Goal: Task Accomplishment & Management: Manage account settings

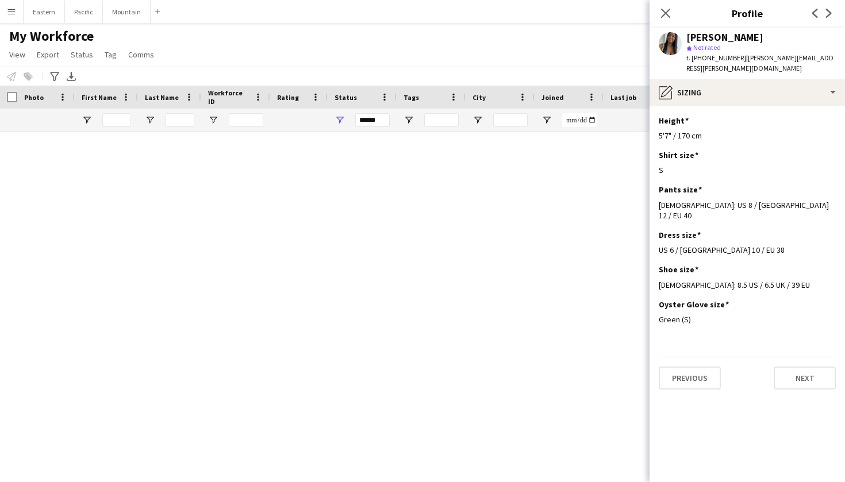
scroll to position [788, 0]
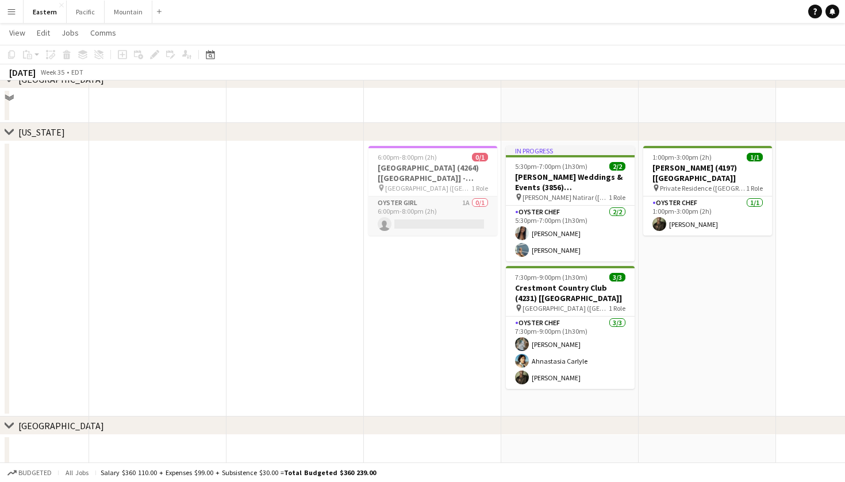
scroll to position [214, 0]
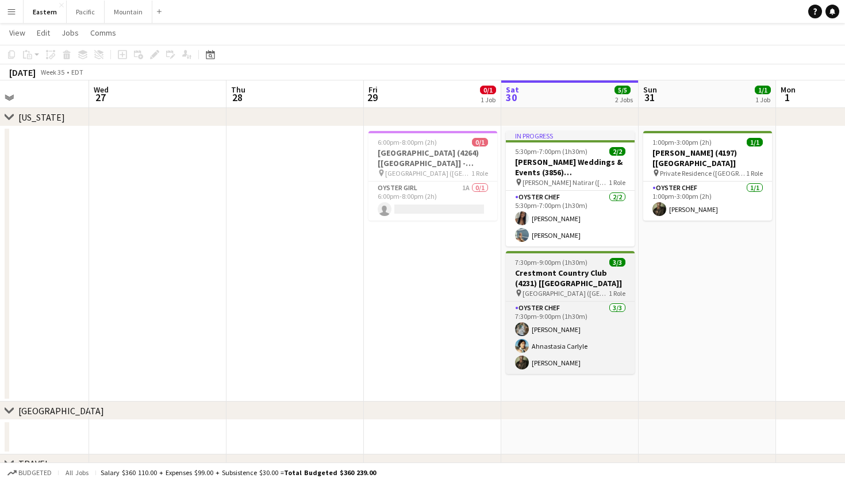
click at [600, 283] on h3 "Crestmont Country Club (4231) [NYC]" at bounding box center [570, 278] width 129 height 21
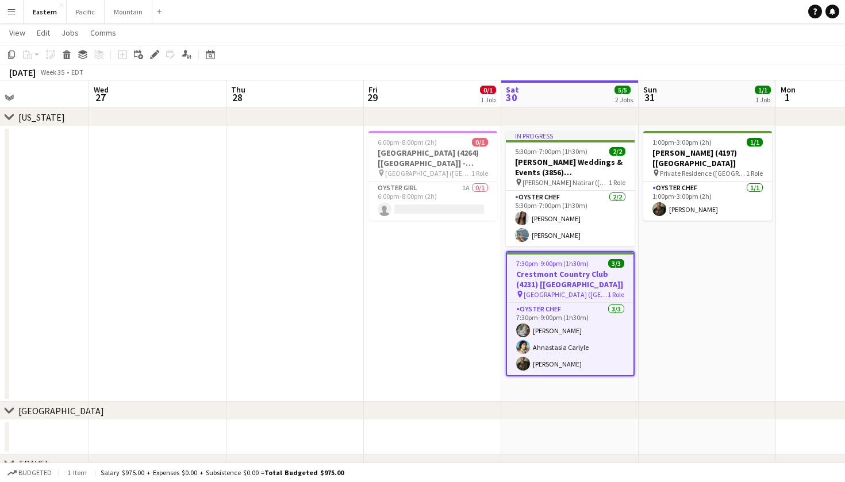
click at [584, 278] on h3 "Crestmont Country Club (4231) [NYC]" at bounding box center [570, 279] width 126 height 21
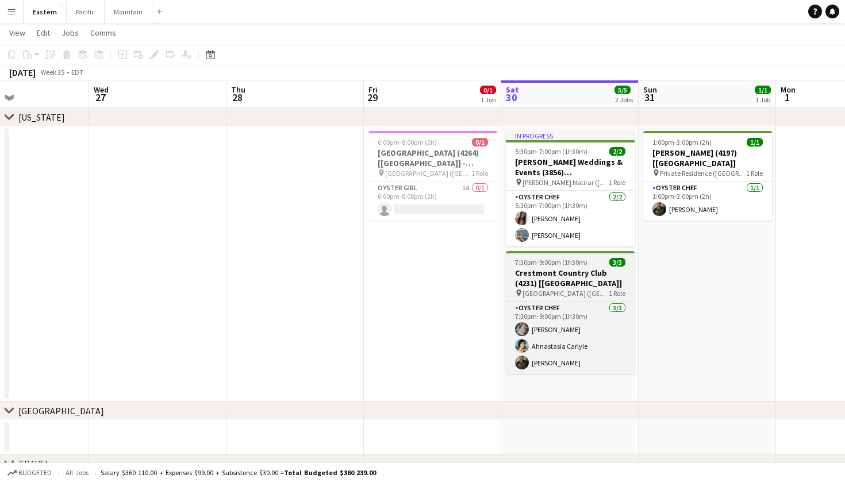
click at [584, 278] on h3 "Crestmont Country Club (4231) [NYC]" at bounding box center [570, 278] width 129 height 21
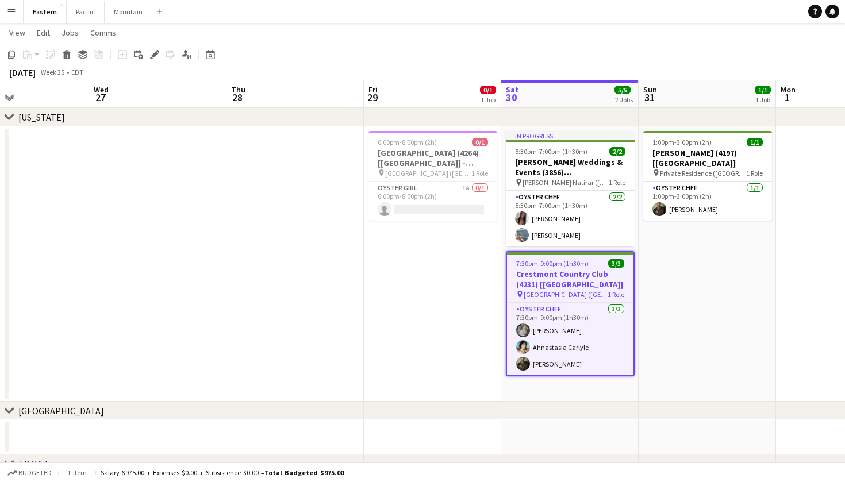
click at [154, 62] on app-toolbar "Copy Paste Paste Command V Paste with crew Command Shift V Paste linked Job Del…" at bounding box center [422, 55] width 845 height 20
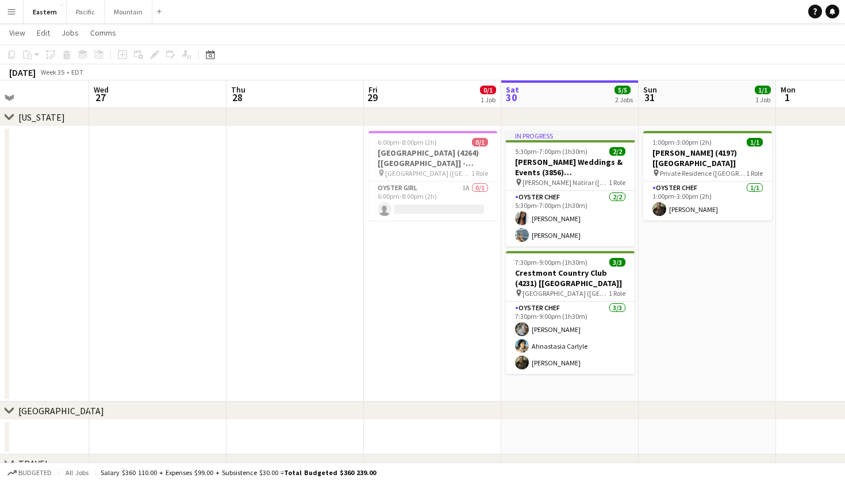
click at [154, 57] on div "Add job Add linked Job Edit Edit linked Job Applicants" at bounding box center [150, 55] width 88 height 14
click at [528, 242] on app-card-role "Oyster Chef 2/2 5:30pm-7:00pm (1h30m) Eileen Saa Sarah Alden" at bounding box center [570, 219] width 129 height 56
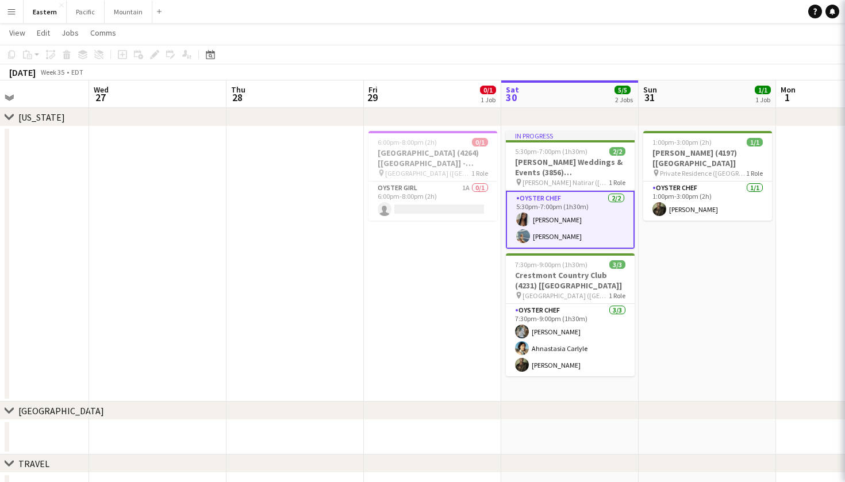
scroll to position [0, 322]
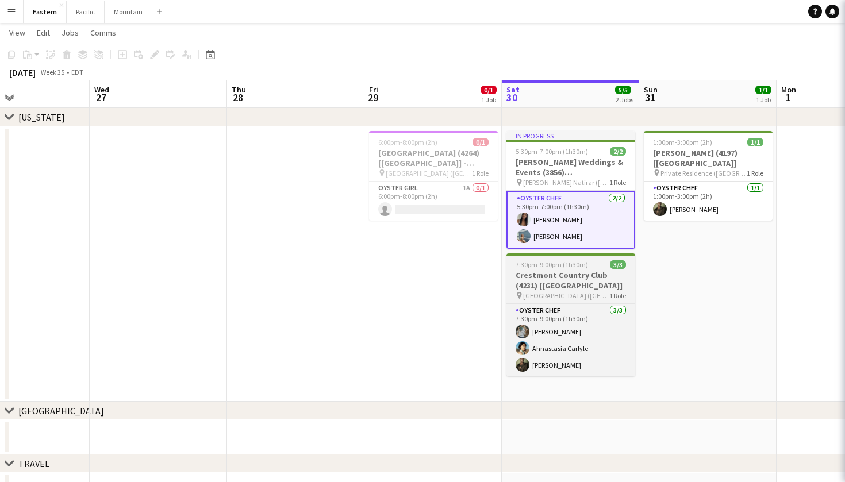
click at [543, 264] on span "7:30pm-9:00pm (1h30m)" at bounding box center [551, 264] width 72 height 9
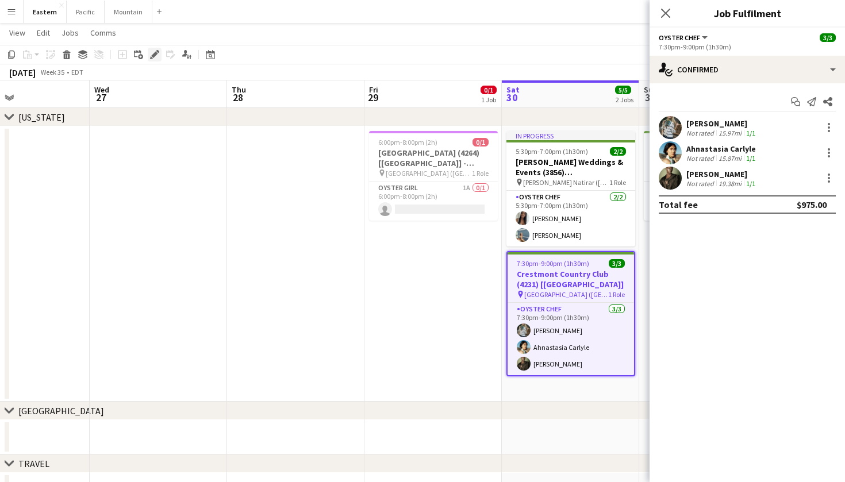
click at [156, 55] on icon at bounding box center [154, 55] width 6 height 6
